Goal: Task Accomplishment & Management: Use online tool/utility

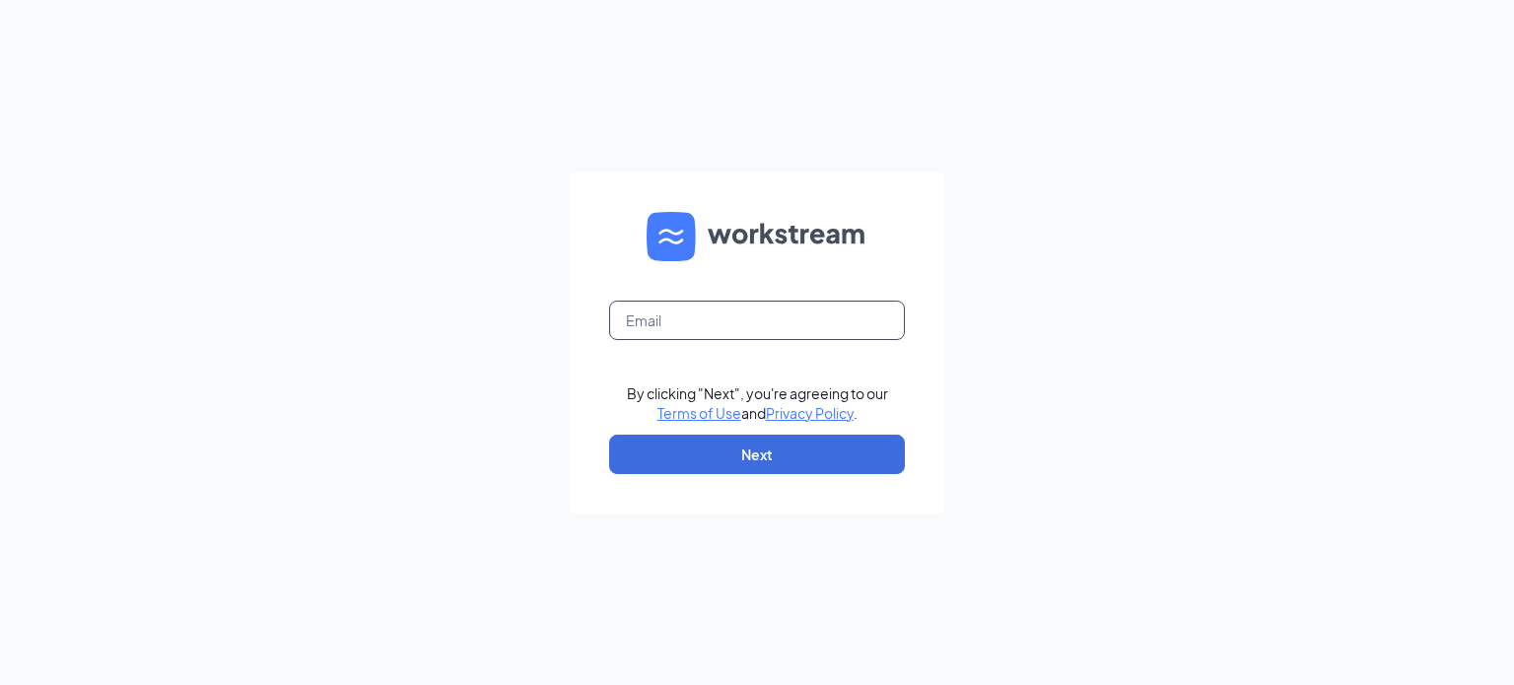
click at [667, 322] on input "text" at bounding box center [757, 320] width 296 height 39
type input "tevans@charterfoods.net"
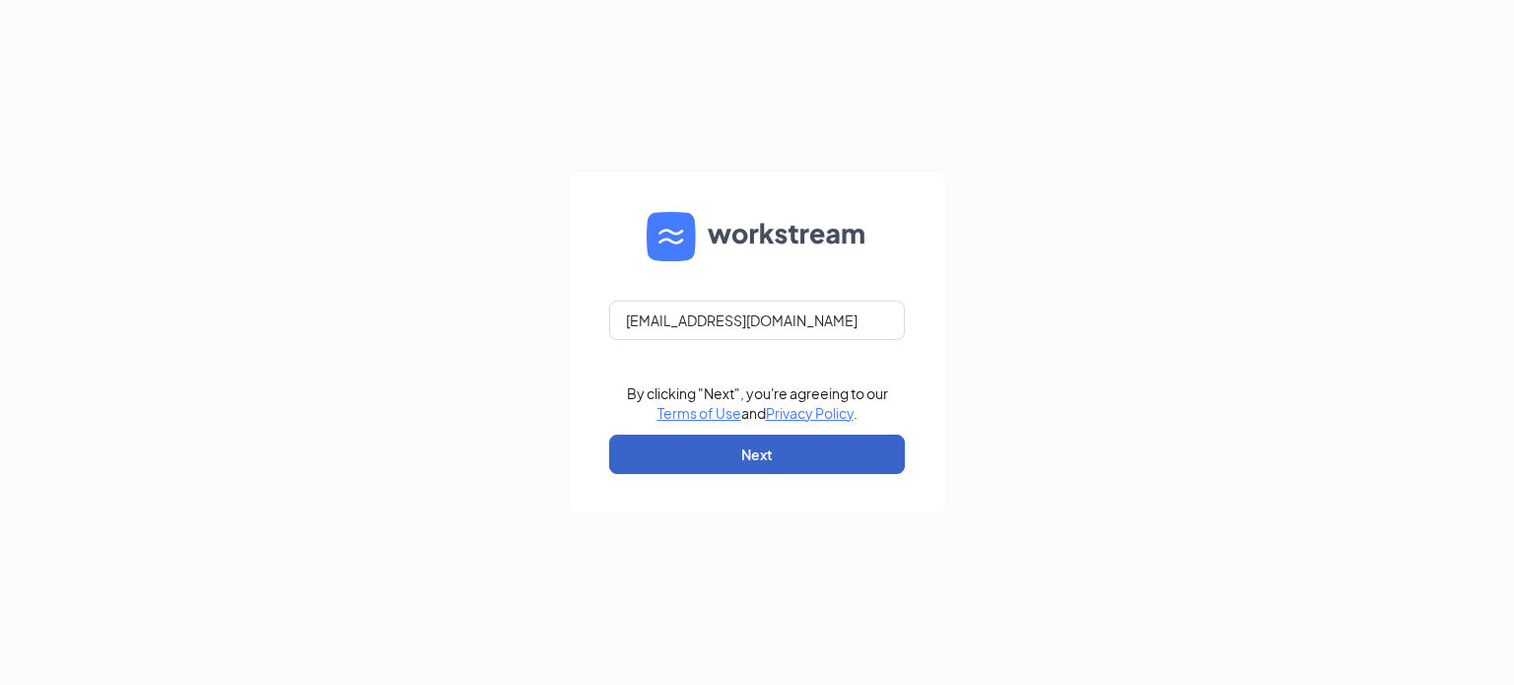
click at [757, 456] on button "Next" at bounding box center [757, 454] width 296 height 39
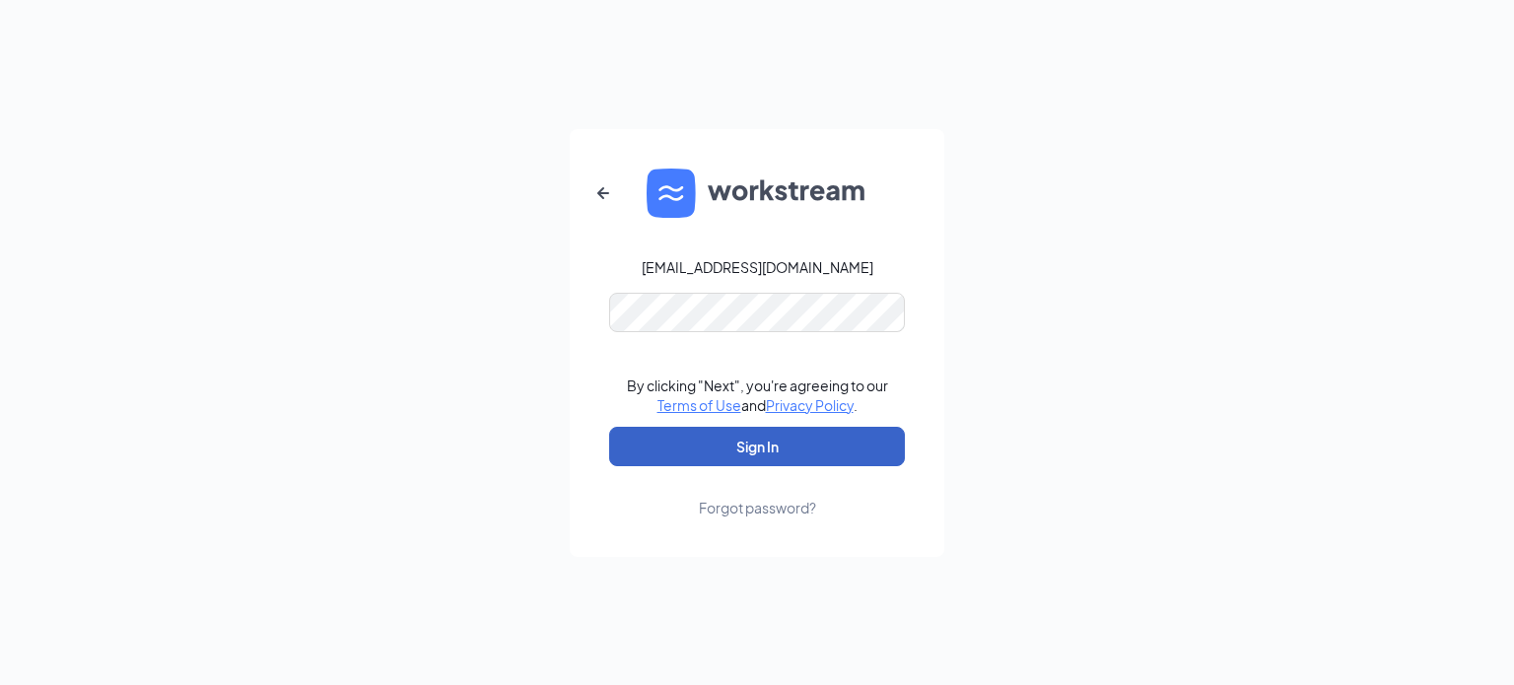
click at [750, 450] on button "Sign In" at bounding box center [757, 446] width 296 height 39
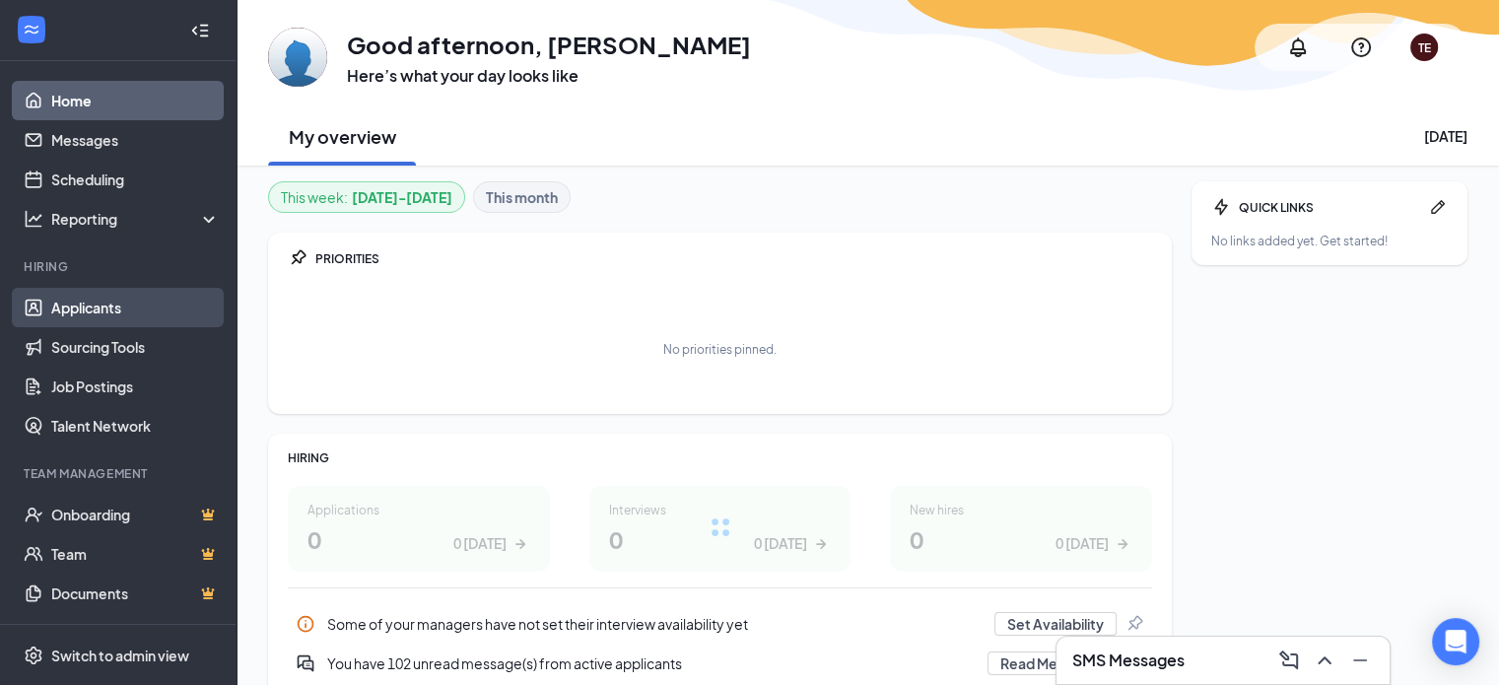
click at [71, 314] on link "Applicants" at bounding box center [135, 307] width 169 height 39
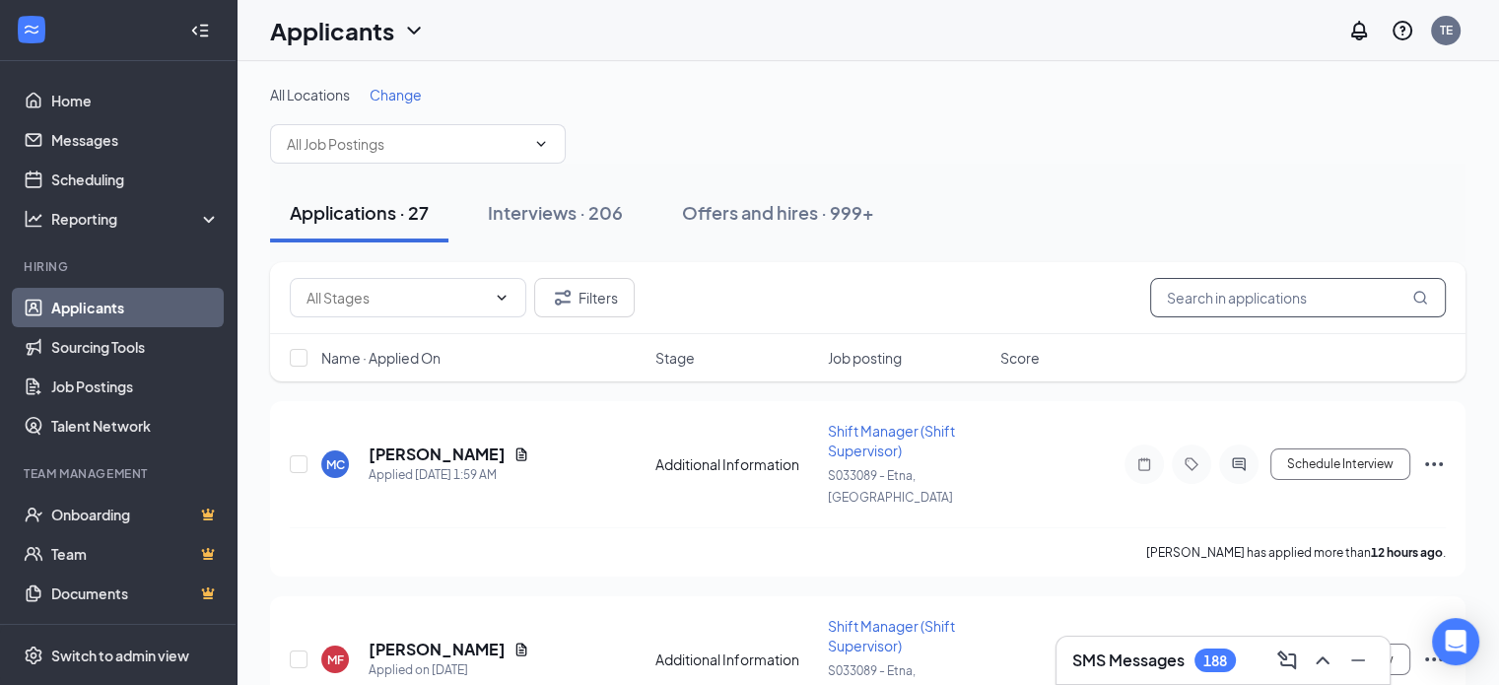
click at [1220, 300] on input "text" at bounding box center [1298, 297] width 296 height 39
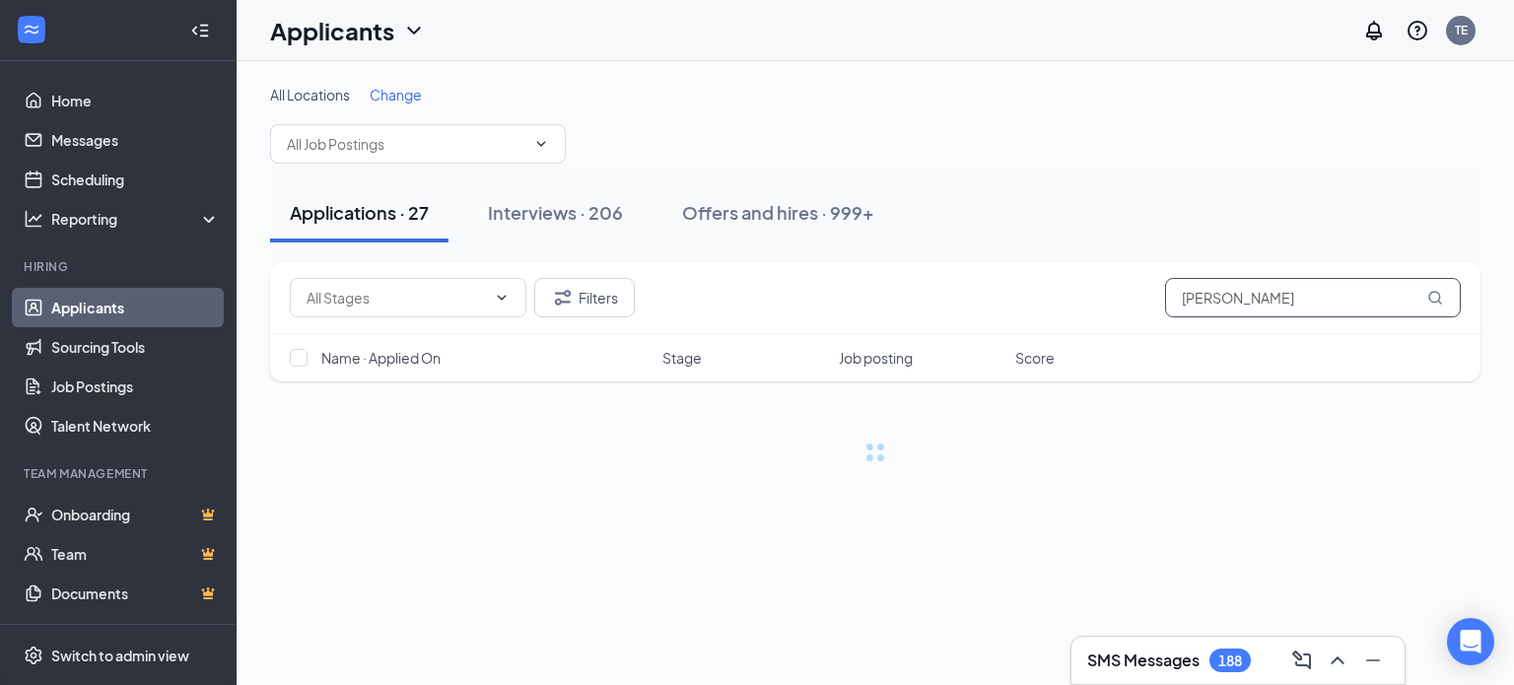
type input "[PERSON_NAME]"
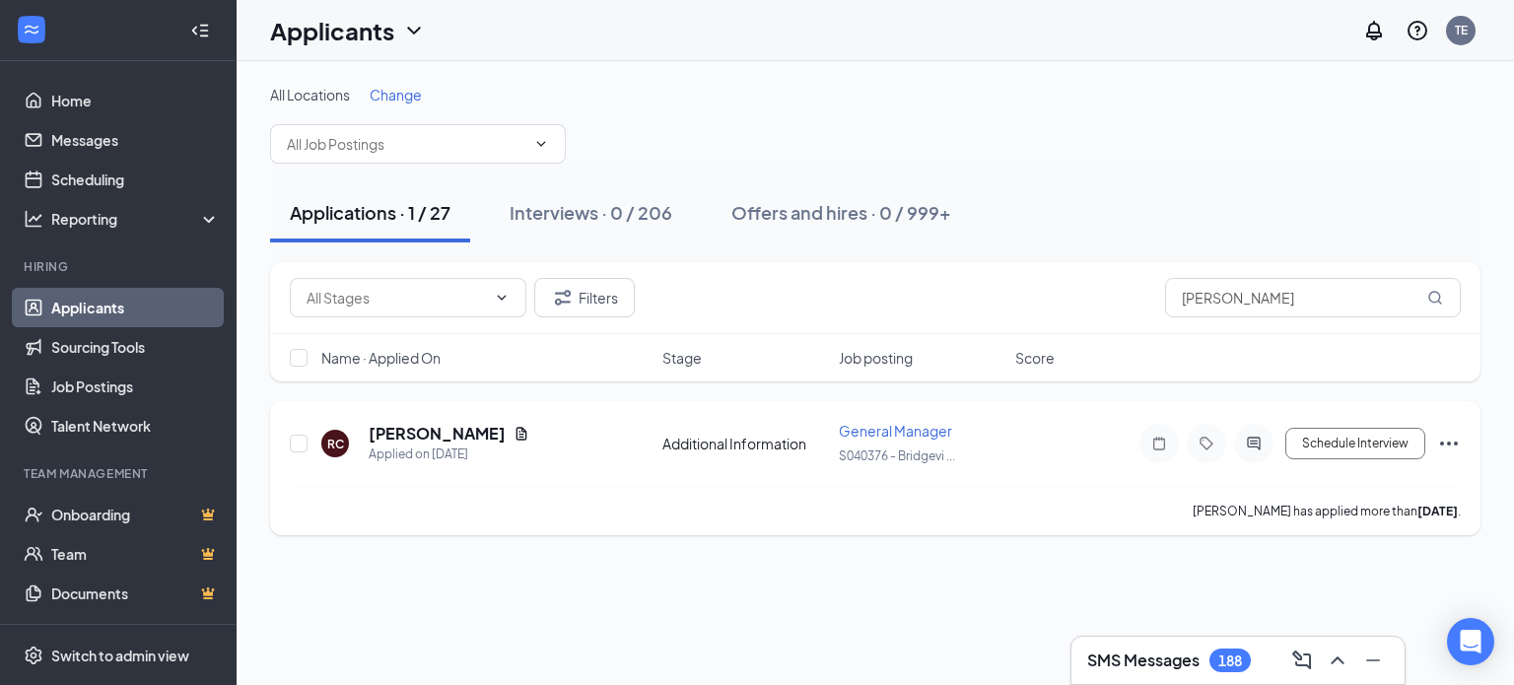
click at [527, 436] on icon "Document" at bounding box center [522, 433] width 11 height 13
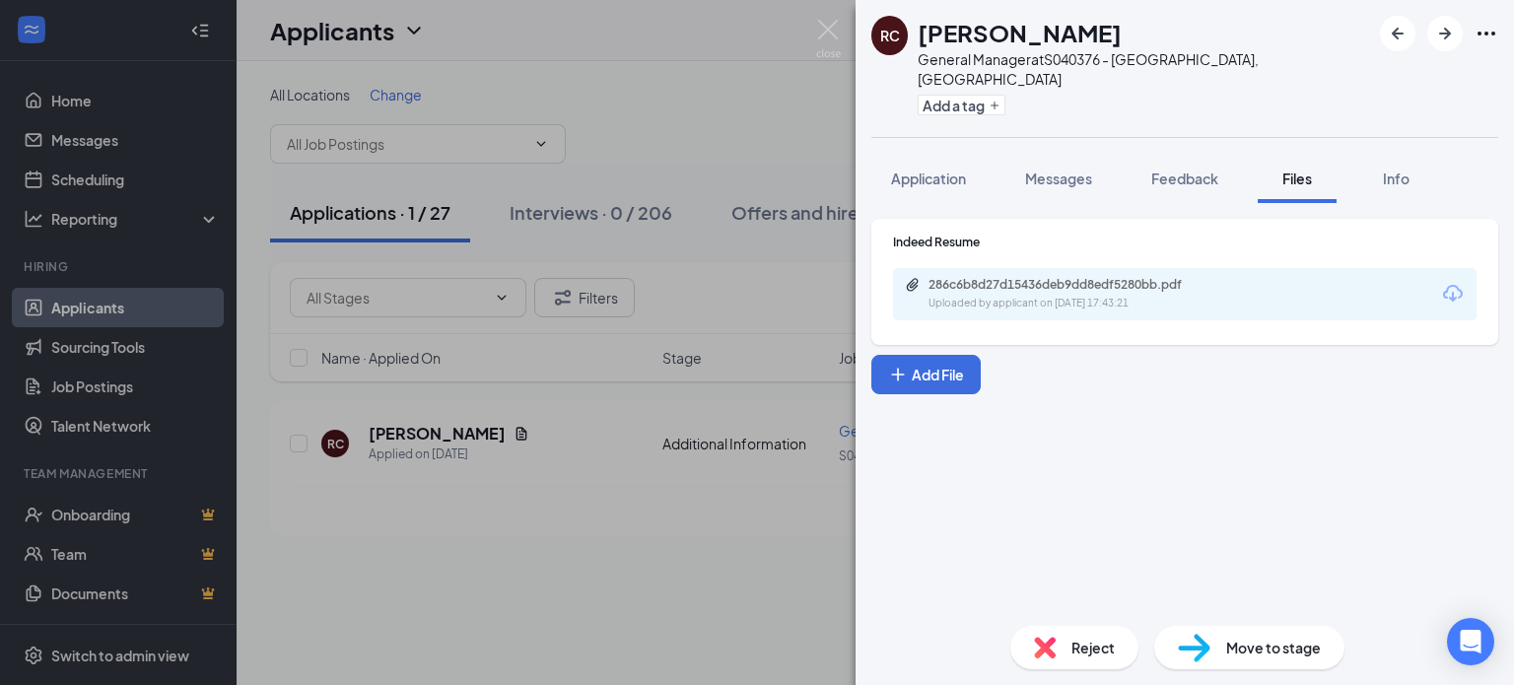
drag, startPoint x: 1061, startPoint y: 303, endPoint x: 1064, endPoint y: 292, distance: 11.2
click at [1061, 302] on div "Indeed Resume 286c6b8d27d15436deb9dd8edf5280bb.pdf Uploaded by applicant on [DA…" at bounding box center [1184, 282] width 627 height 126
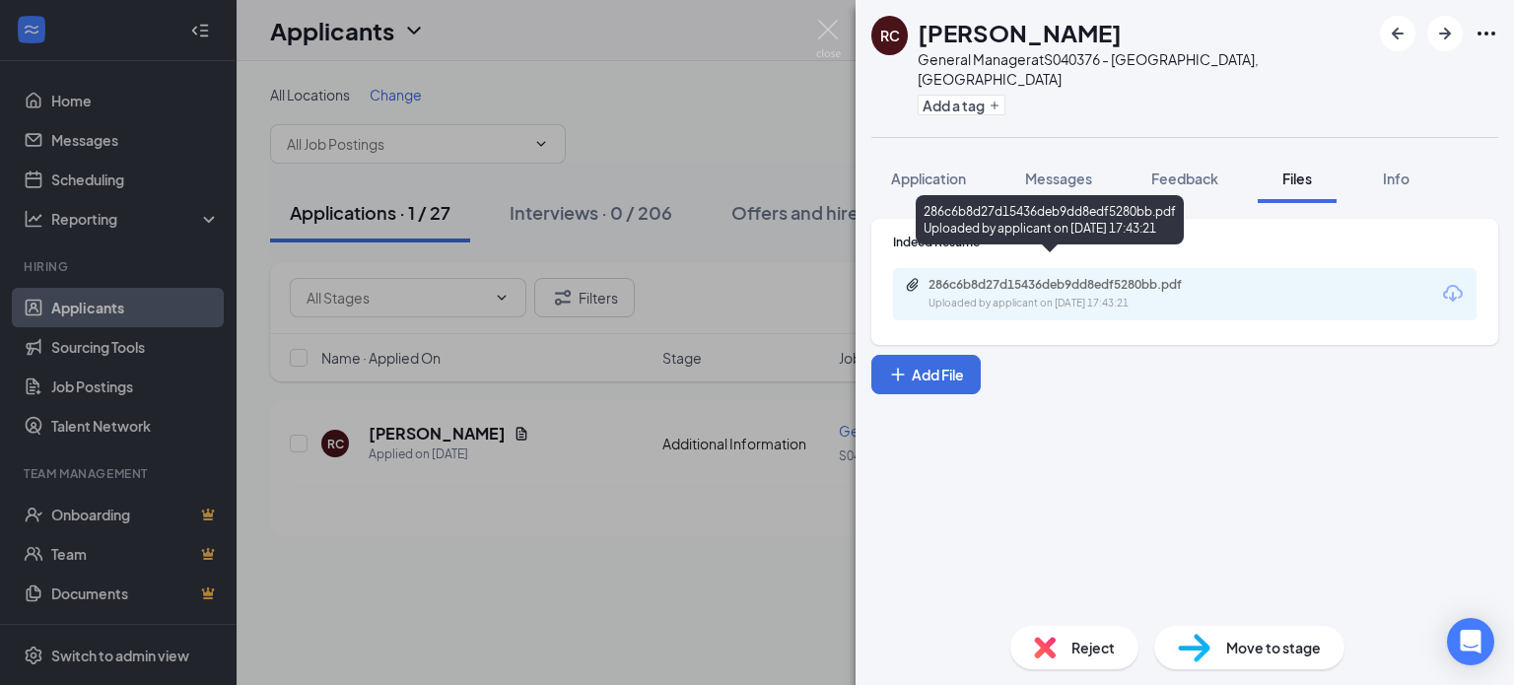
click at [1066, 296] on div "Uploaded by applicant on [DATE] 17:43:21" at bounding box center [1077, 304] width 296 height 16
